Goal: Communication & Community: Answer question/provide support

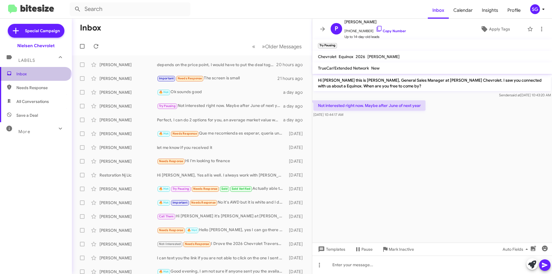
click at [35, 71] on span "Inbox" at bounding box center [36, 74] width 72 height 14
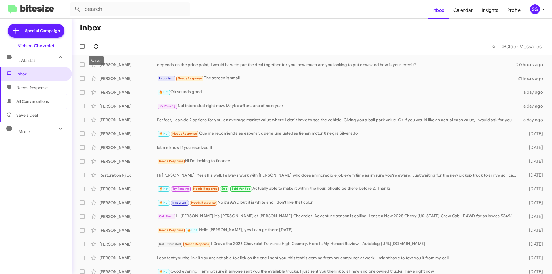
click at [95, 44] on icon at bounding box center [96, 46] width 7 height 7
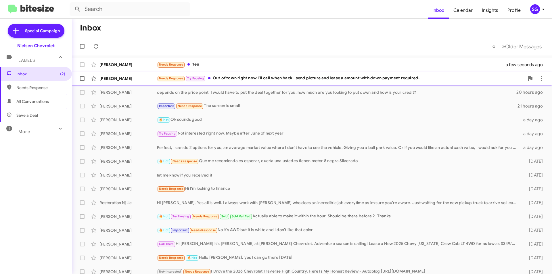
click at [232, 79] on div "Needs Response Try Pausing Out of town right now I'll call when back ..send pic…" at bounding box center [340, 78] width 367 height 7
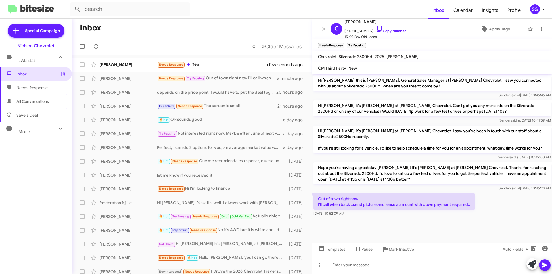
click at [363, 265] on div at bounding box center [432, 265] width 240 height 18
drag, startPoint x: 366, startPoint y: 30, endPoint x: 348, endPoint y: 31, distance: 18.1
click at [348, 31] on span "+17329156895 Copy Number" at bounding box center [375, 29] width 62 height 9
copy span "7329156895"
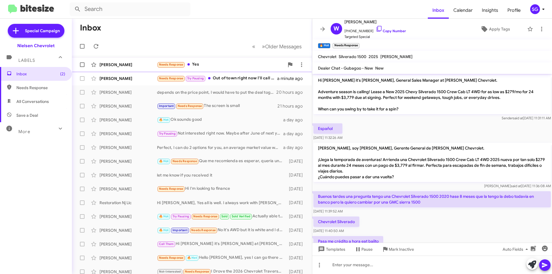
scroll to position [30, 0]
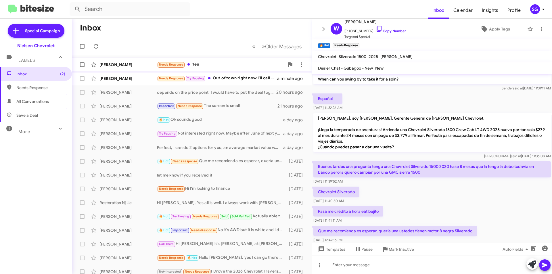
click at [138, 66] on div "[PERSON_NAME]" at bounding box center [128, 65] width 58 height 6
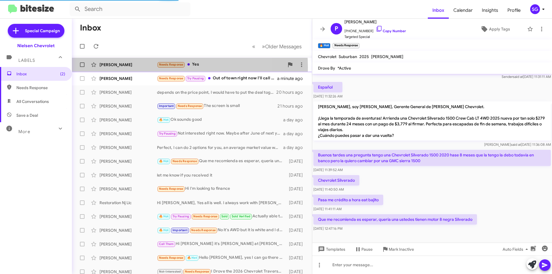
click at [144, 68] on div "[PERSON_NAME] Needs Response Yes a minute ago" at bounding box center [191, 65] width 231 height 12
click at [238, 64] on div "Needs Response Yes" at bounding box center [220, 64] width 127 height 7
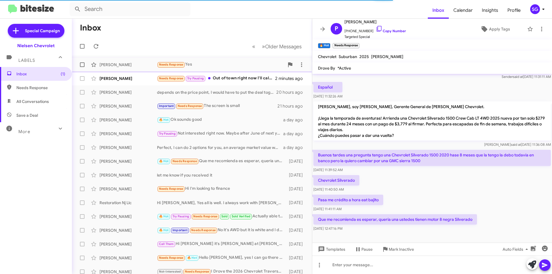
click at [239, 63] on div "Needs Response Yes" at bounding box center [220, 64] width 127 height 7
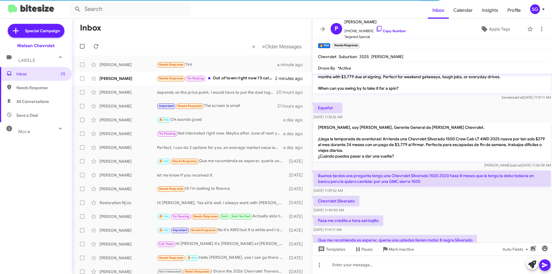
scroll to position [0, 0]
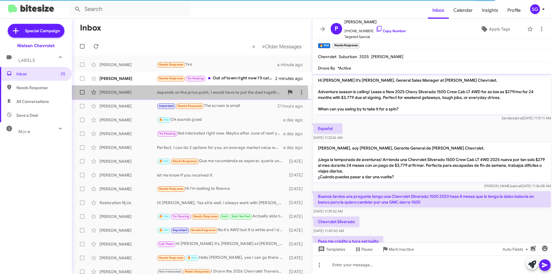
click at [179, 97] on div "[PERSON_NAME] depends on the price point, I would have to put the deal together…" at bounding box center [191, 93] width 231 height 12
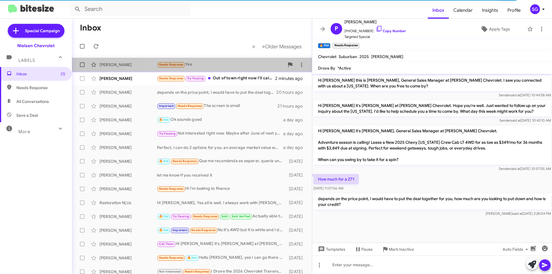
click at [217, 63] on div "Needs Response Yes" at bounding box center [220, 64] width 127 height 7
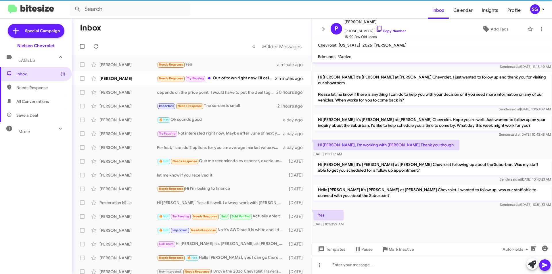
scroll to position [93, 0]
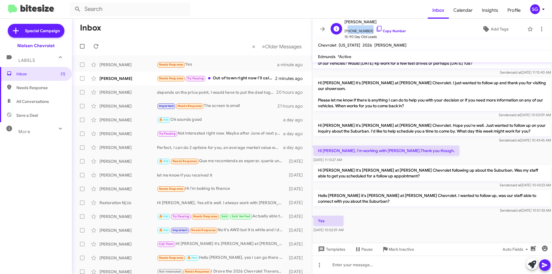
drag, startPoint x: 368, startPoint y: 32, endPoint x: 346, endPoint y: 32, distance: 21.6
click at [346, 32] on span "[PHONE_NUMBER] Copy Number" at bounding box center [375, 29] width 62 height 9
drag, startPoint x: 355, startPoint y: 29, endPoint x: 335, endPoint y: 42, distance: 24.0
click at [333, 45] on span "Chevrolet" at bounding box center [327, 45] width 18 height 5
drag, startPoint x: 368, startPoint y: 30, endPoint x: 348, endPoint y: 32, distance: 19.9
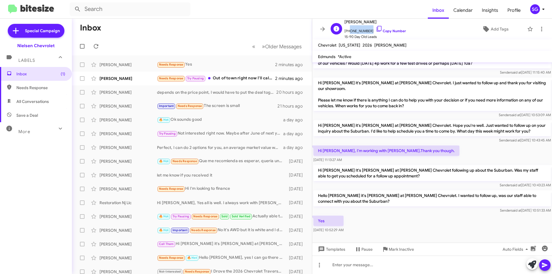
click at [348, 32] on span "[PHONE_NUMBER] Copy Number" at bounding box center [375, 29] width 62 height 9
copy span "9732966023"
